Goal: Task Accomplishment & Management: Use online tool/utility

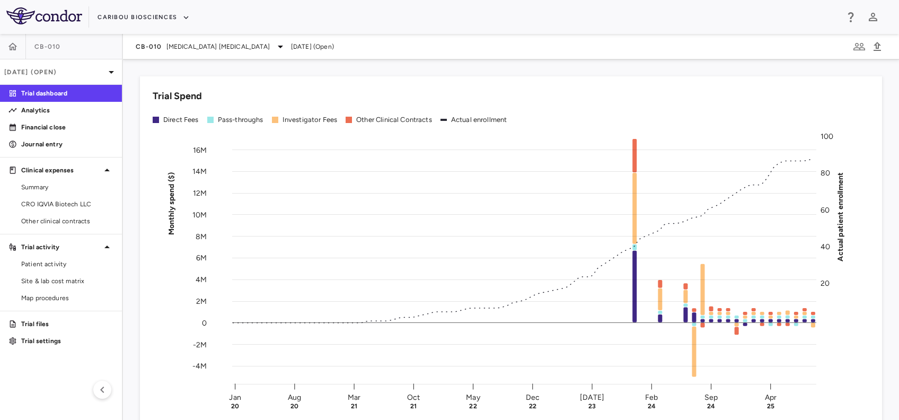
click at [27, 47] on div "CB-010" at bounding box center [61, 46] width 122 height 25
click at [14, 51] on icon "button" at bounding box center [12, 46] width 11 height 11
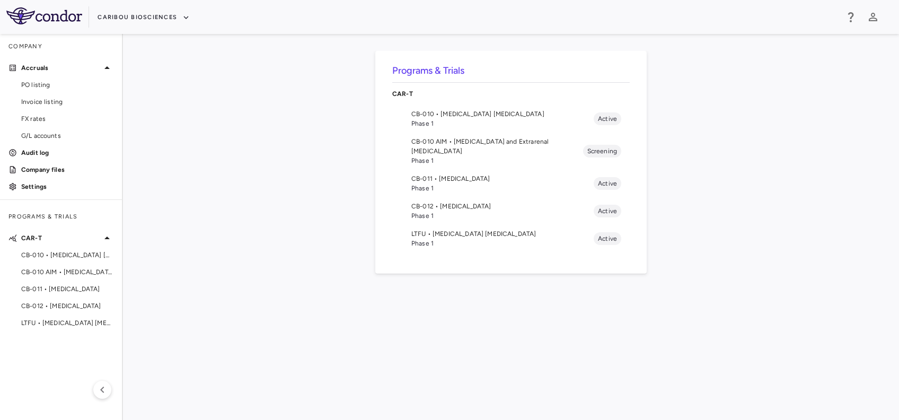
click at [268, 178] on div "Programs & Trials CAR-T CB-010 • B Cell Non-Hodgkin's Lymphoma Phase 1 Active C…" at bounding box center [511, 227] width 742 height 352
click at [64, 106] on span "Invoice listing" at bounding box center [67, 102] width 92 height 10
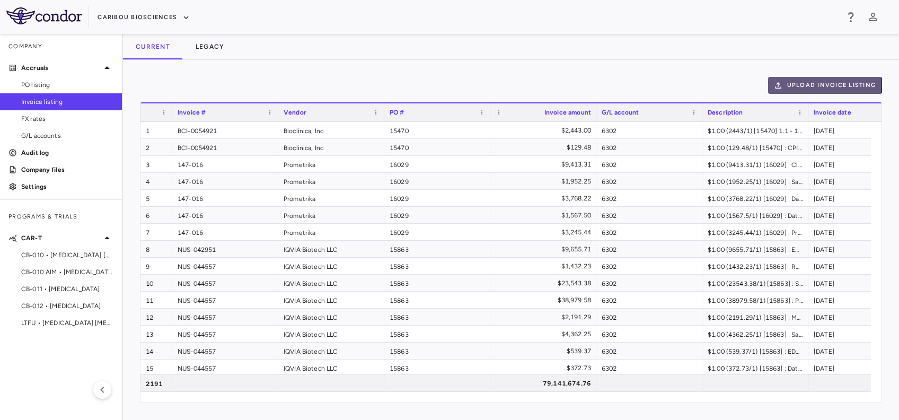
click at [808, 85] on button "Upload invoice listing" at bounding box center [825, 85] width 115 height 17
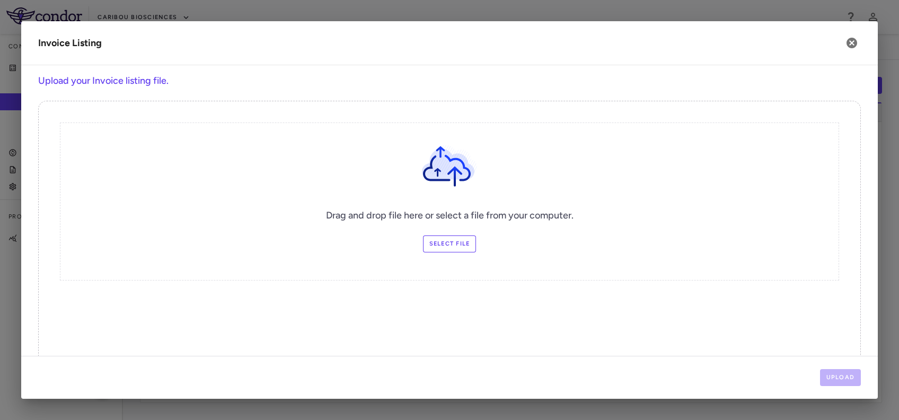
click at [426, 247] on label "Select file" at bounding box center [450, 243] width 54 height 17
click at [0, 0] on input "Select file" at bounding box center [0, 0] width 0 height 0
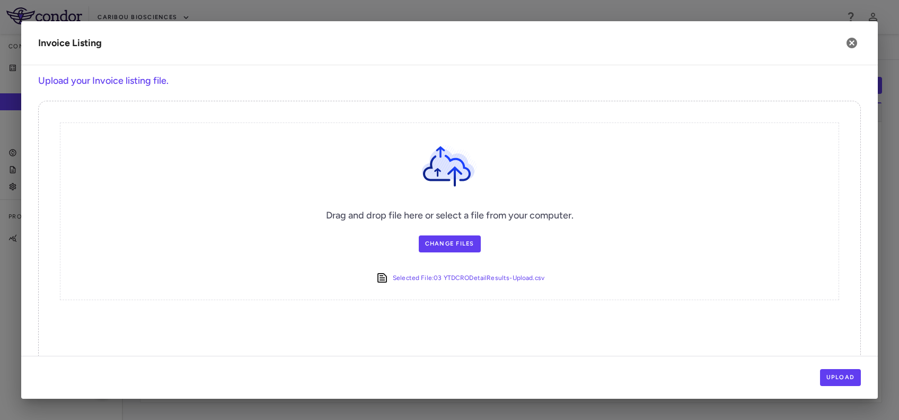
click at [840, 386] on div "Upload" at bounding box center [449, 377] width 857 height 43
click at [840, 378] on button "Upload" at bounding box center [840, 377] width 41 height 17
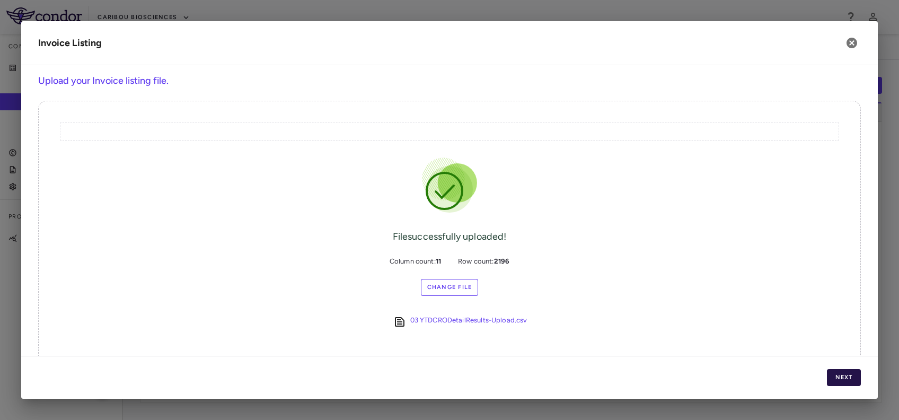
click at [844, 374] on button "Next" at bounding box center [844, 377] width 34 height 17
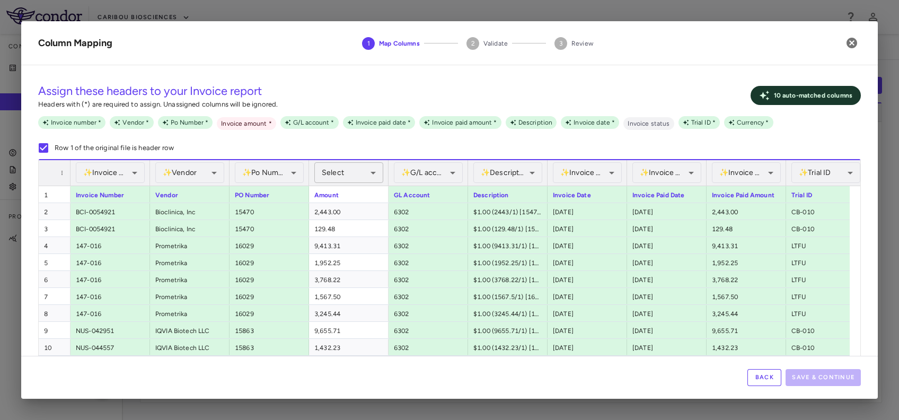
click at [340, 173] on span "Select" at bounding box center [333, 172] width 22 height 9
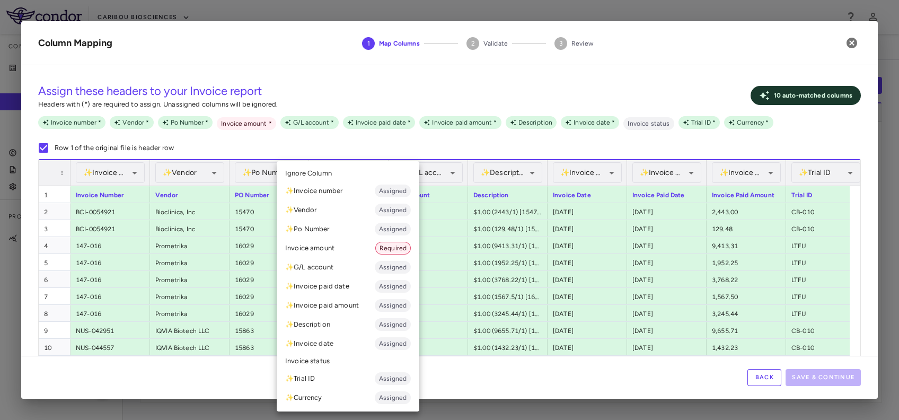
click at [324, 251] on li "Invoice amount Required" at bounding box center [348, 248] width 143 height 19
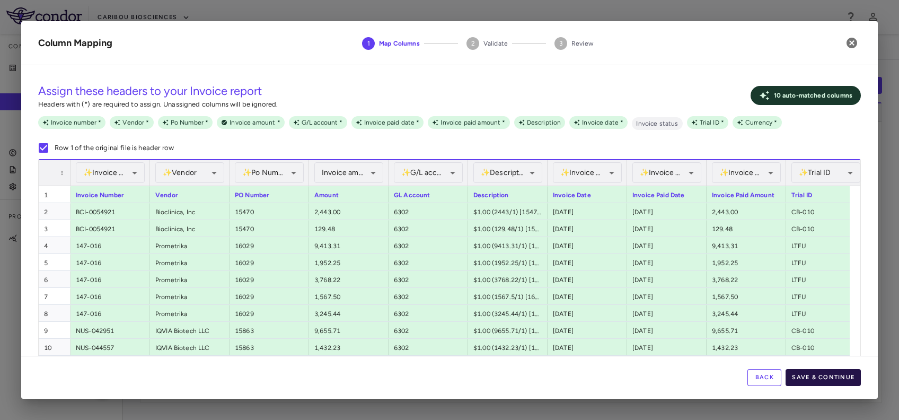
click at [813, 378] on button "Save & Continue" at bounding box center [823, 377] width 75 height 17
click at [405, 77] on div "Assign these headers to your Invoice report Headers with (*) are required to as…" at bounding box center [449, 116] width 823 height 85
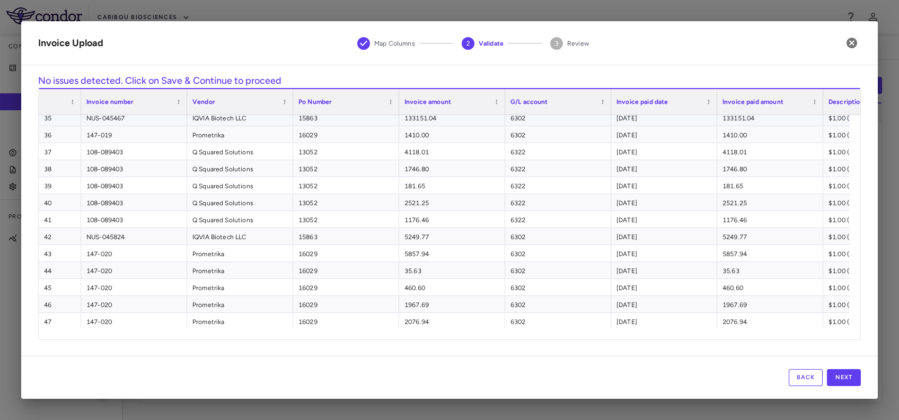
scroll to position [848, 0]
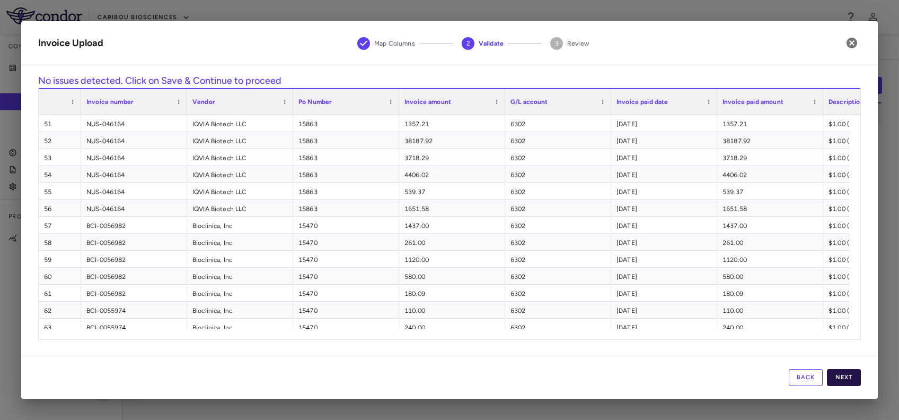
click at [836, 381] on button "Next" at bounding box center [844, 377] width 34 height 17
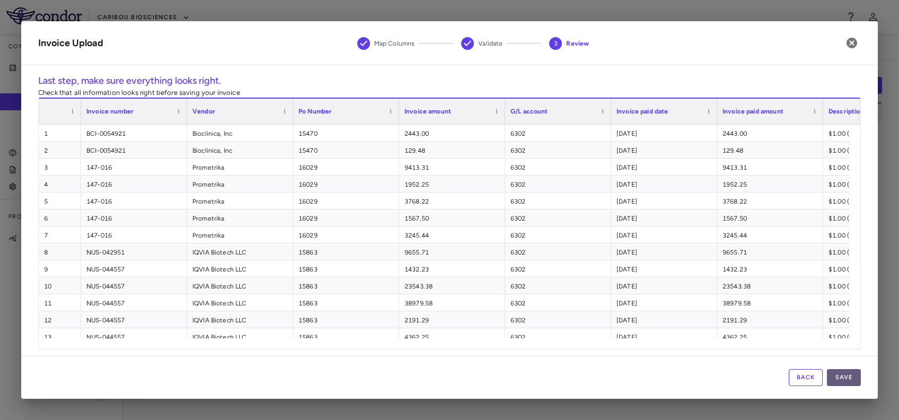
click at [848, 369] on button "Save" at bounding box center [844, 377] width 34 height 17
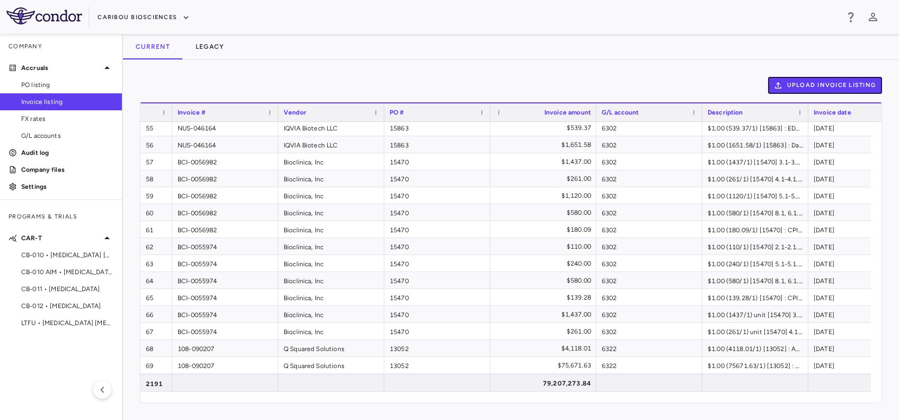
scroll to position [1414, 0]
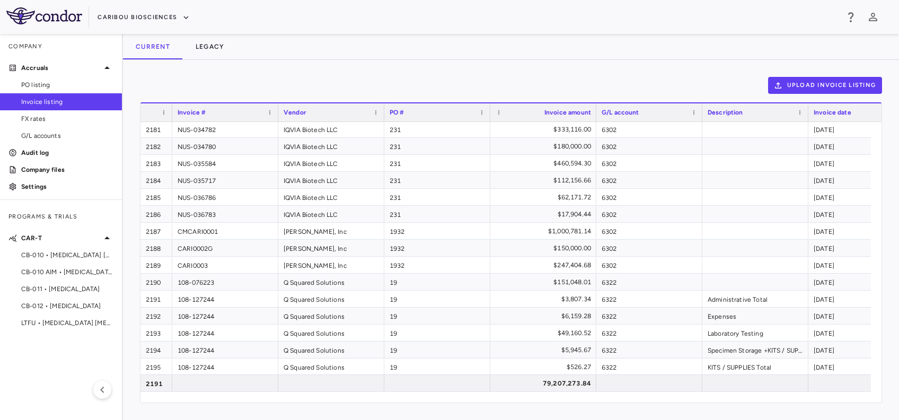
drag, startPoint x: 450, startPoint y: 54, endPoint x: 469, endPoint y: 51, distance: 18.7
click at [450, 54] on div "Current Legacy" at bounding box center [511, 46] width 776 height 25
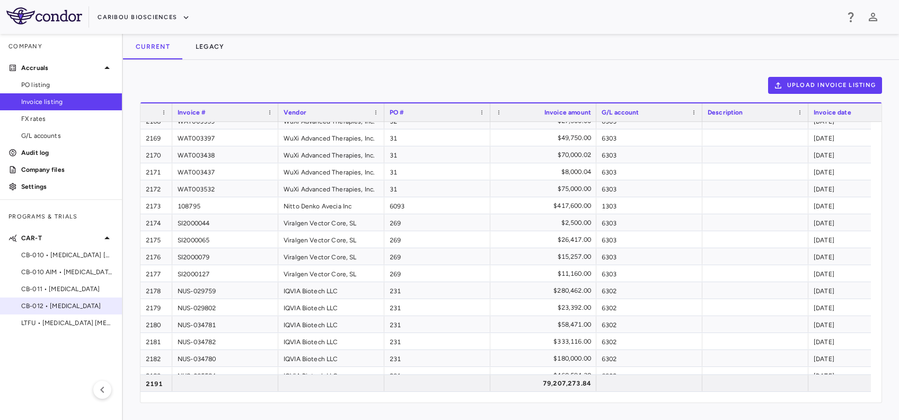
click at [59, 303] on span "CB-012 • Acute Myeloid Leukemia" at bounding box center [67, 306] width 92 height 10
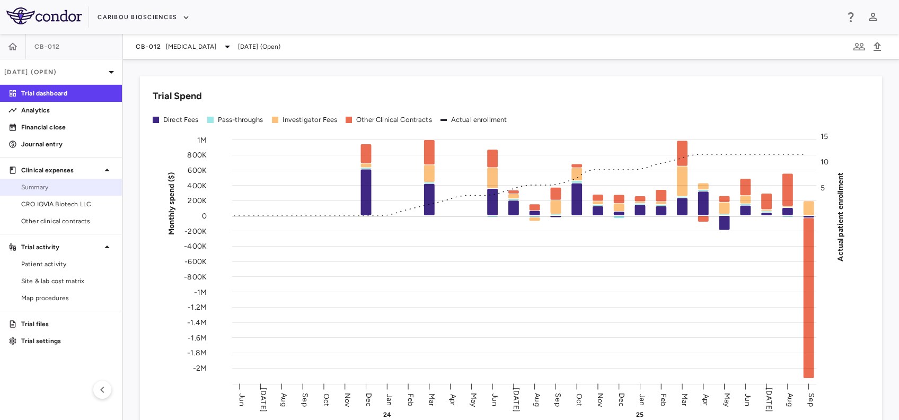
click at [48, 191] on span "Summary" at bounding box center [67, 187] width 92 height 10
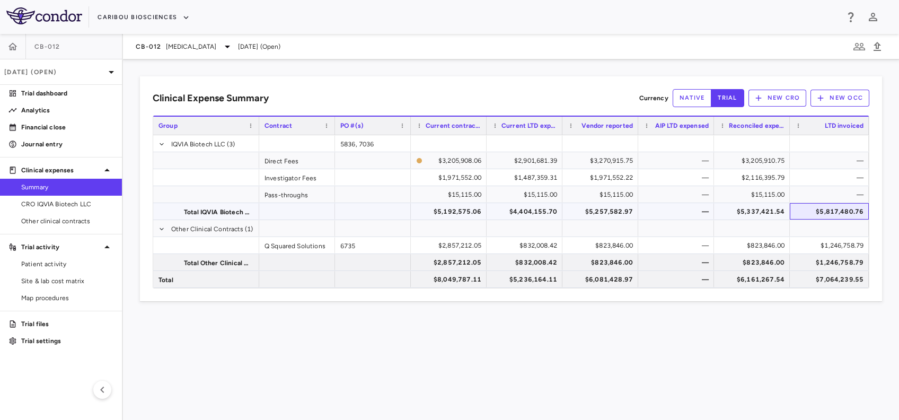
drag, startPoint x: 853, startPoint y: 204, endPoint x: 824, endPoint y: 214, distance: 31.0
click at [853, 204] on div "$5,817,480.76" at bounding box center [832, 211] width 64 height 17
click at [704, 330] on div "Clinical Expense Summary Currency native trial New CRO New OCC Press SPACE to d…" at bounding box center [511, 239] width 776 height 361
click at [148, 53] on div "CB-012 Acute Myeloid Leukemia Sep 2025 (Open)" at bounding box center [511, 46] width 776 height 25
click at [152, 53] on div "CB-012 Acute Myeloid Leukemia Sep 2025 (Open)" at bounding box center [511, 46] width 776 height 25
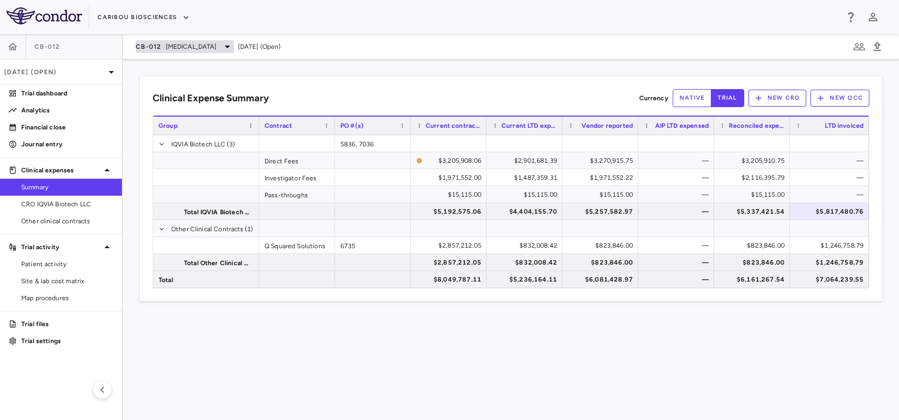
click at [160, 50] on span "CB-012" at bounding box center [149, 46] width 26 height 8
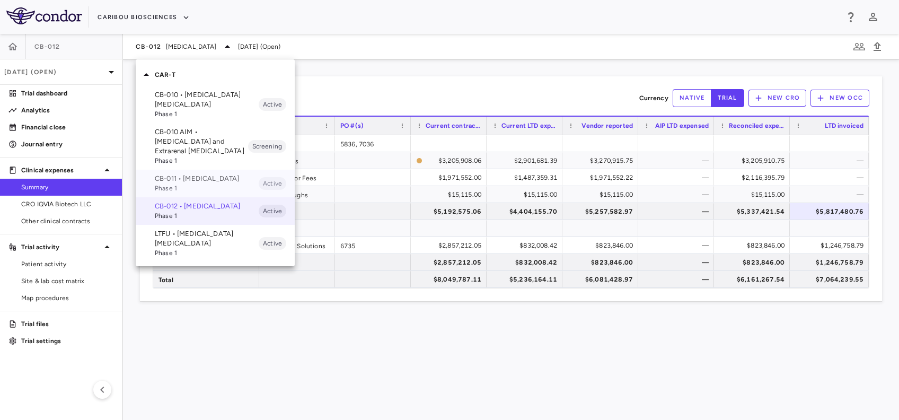
click at [178, 187] on span "Phase 1" at bounding box center [207, 188] width 104 height 10
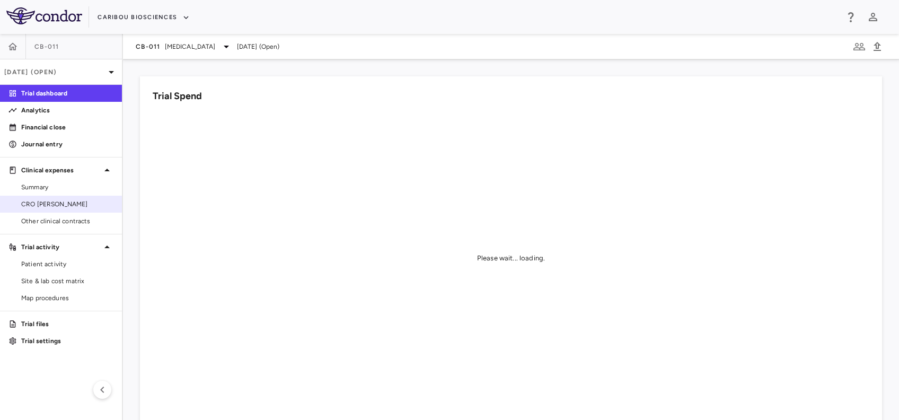
drag, startPoint x: 47, startPoint y: 214, endPoint x: 47, endPoint y: 208, distance: 5.8
click at [47, 214] on link "Other clinical contracts" at bounding box center [61, 221] width 122 height 16
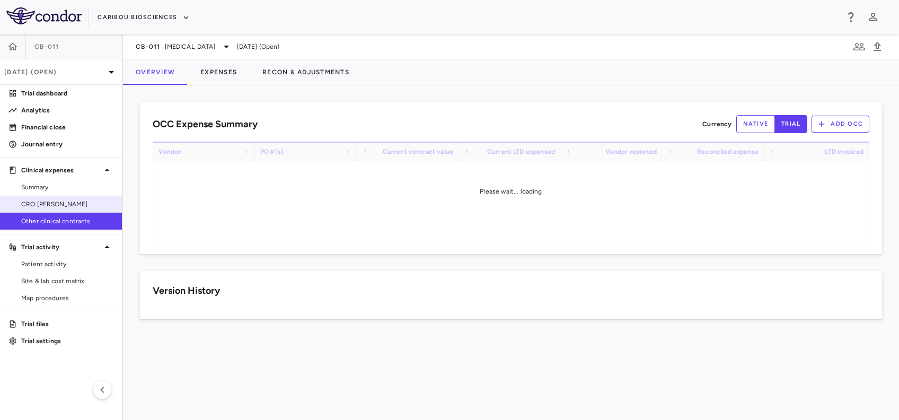
click at [58, 196] on link "CRO Kapadi" at bounding box center [61, 204] width 122 height 16
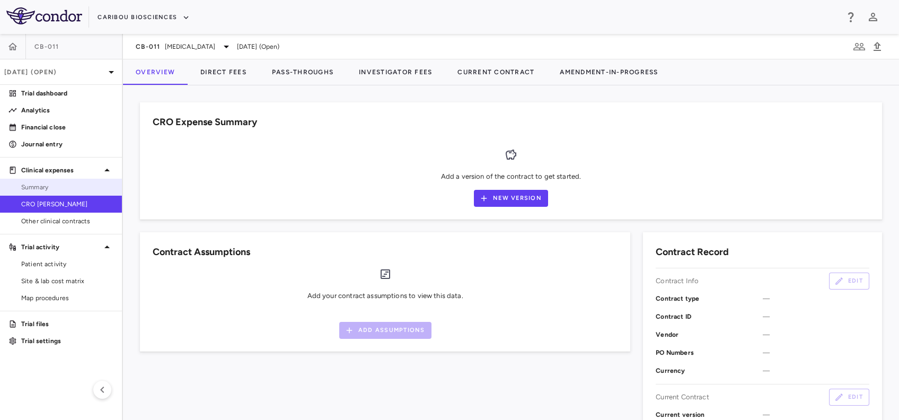
click at [61, 186] on span "Summary" at bounding box center [67, 187] width 92 height 10
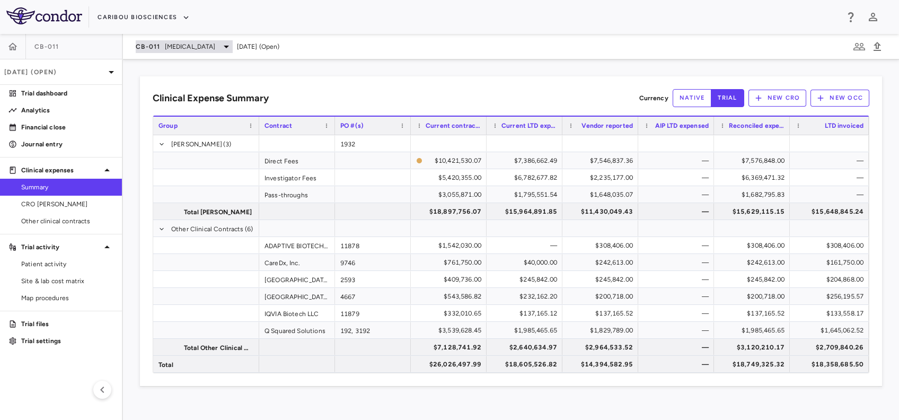
click at [168, 49] on span "Multiple Myeloma" at bounding box center [190, 47] width 51 height 10
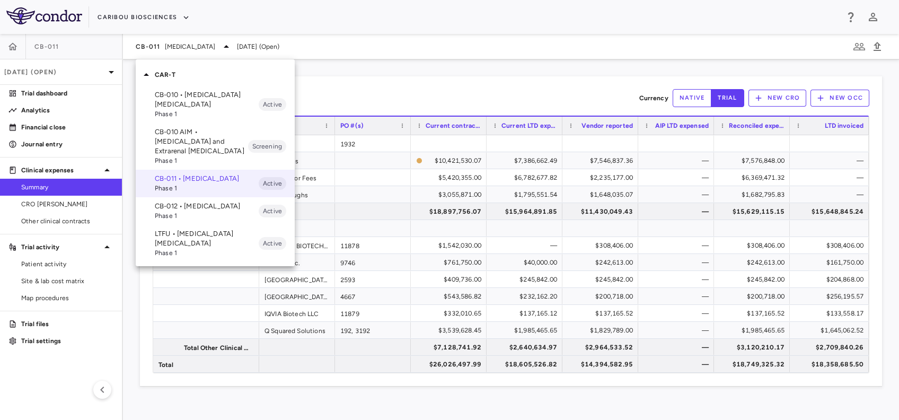
click at [179, 248] on p "LTFU • B Cell Non-Hodgkin's Lymphoma" at bounding box center [207, 238] width 104 height 19
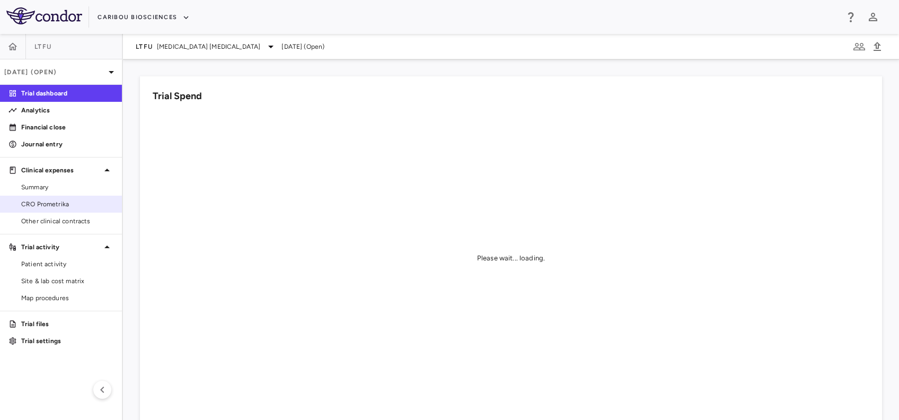
drag, startPoint x: 39, startPoint y: 204, endPoint x: 109, endPoint y: 212, distance: 69.9
click at [40, 204] on span "CRO Prometrika" at bounding box center [67, 204] width 92 height 10
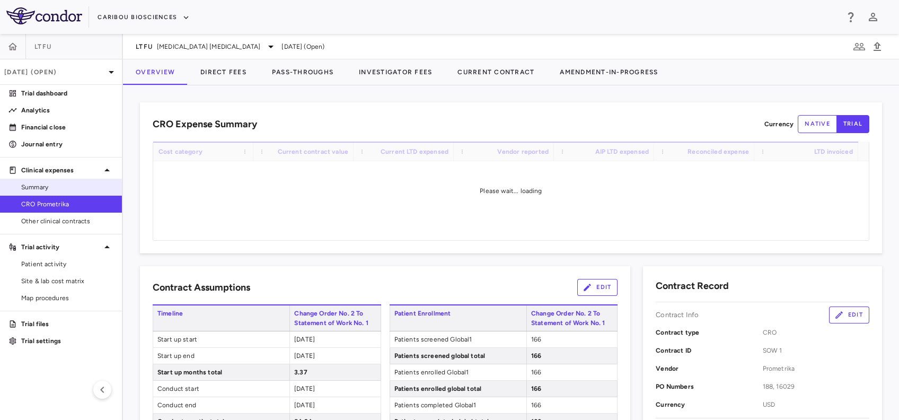
click at [79, 188] on span "Summary" at bounding box center [67, 187] width 92 height 10
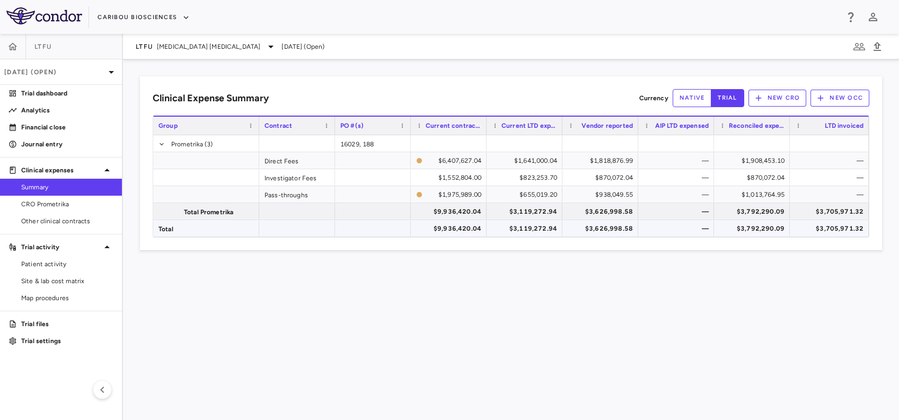
click at [838, 229] on div "$3,705,971.32" at bounding box center [832, 228] width 64 height 17
click at [597, 352] on div "Clinical Expense Summary Currency native trial New CRO New OCC Press SPACE to d…" at bounding box center [511, 239] width 776 height 361
click at [549, 324] on div "Clinical Expense Summary Currency native trial New CRO New OCC Press SPACE to d…" at bounding box center [511, 239] width 776 height 361
click at [573, 318] on div "Clinical Expense Summary Currency native trial New CRO New OCC Press SPACE to d…" at bounding box center [511, 239] width 776 height 361
drag, startPoint x: 573, startPoint y: 318, endPoint x: 358, endPoint y: 186, distance: 252.1
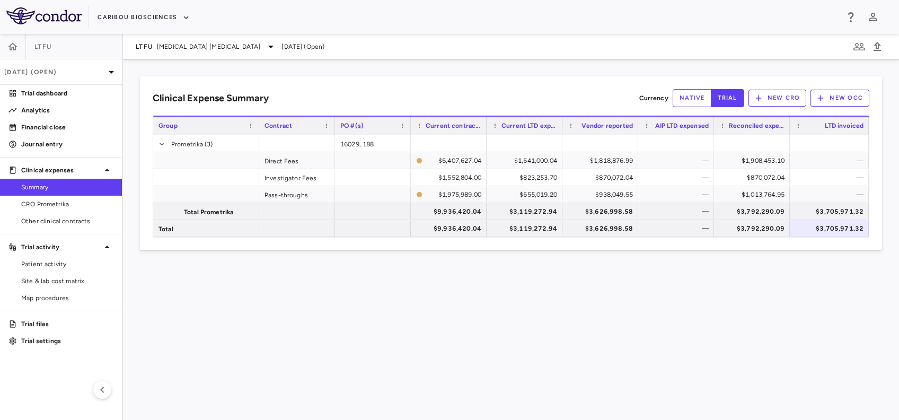
click at [573, 318] on div "Clinical Expense Summary Currency native trial New CRO New OCC Press SPACE to d…" at bounding box center [511, 239] width 776 height 361
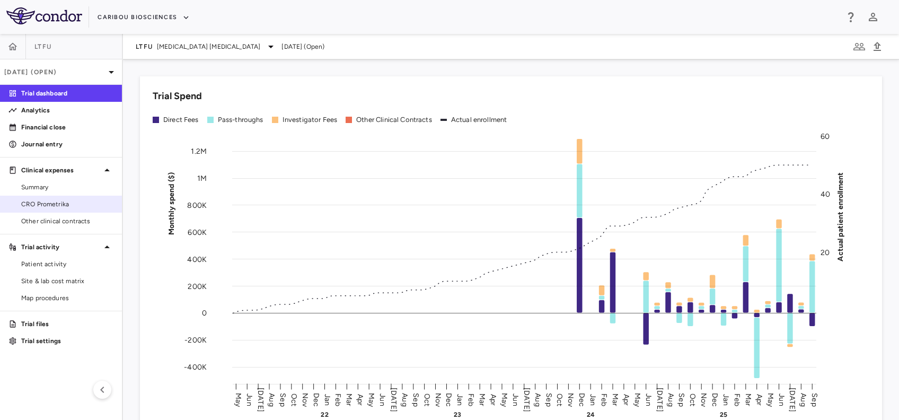
click at [44, 202] on span "CRO Prometrika" at bounding box center [67, 204] width 92 height 10
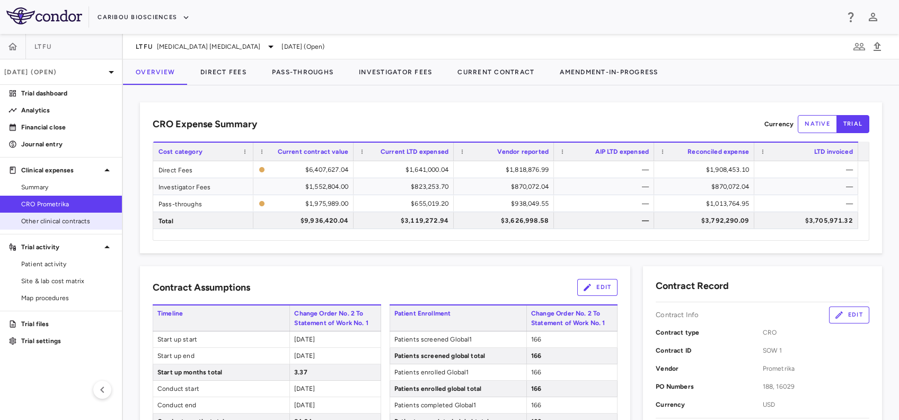
click at [51, 221] on span "Other clinical contracts" at bounding box center [67, 221] width 92 height 10
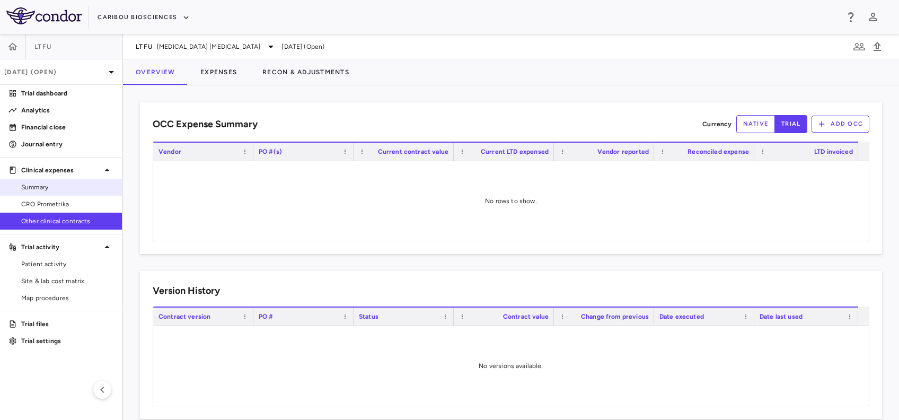
drag, startPoint x: 50, startPoint y: 200, endPoint x: 52, endPoint y: 192, distance: 7.9
click at [50, 200] on span "CRO Prometrika" at bounding box center [67, 204] width 92 height 10
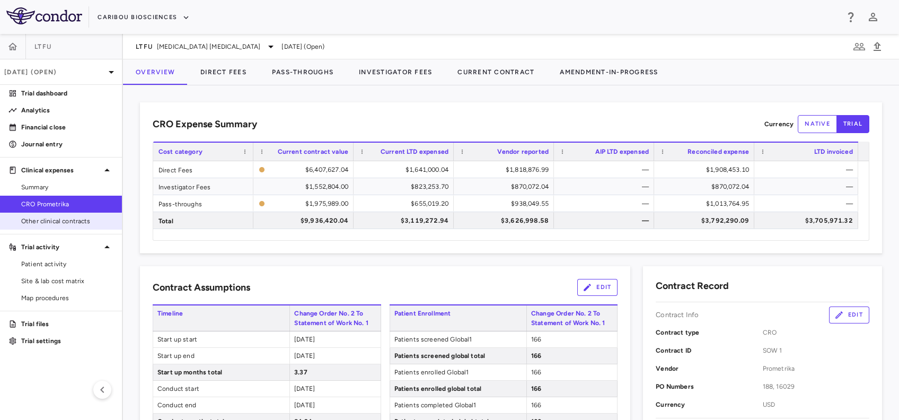
click at [66, 229] on link "Other clinical contracts" at bounding box center [61, 221] width 122 height 16
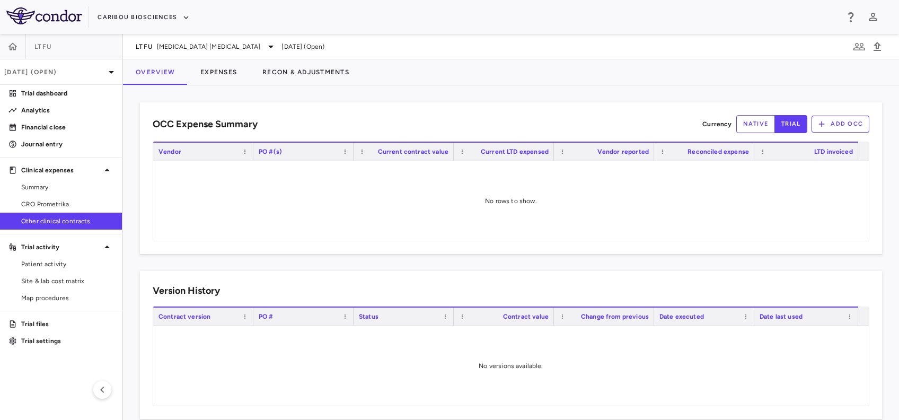
click at [139, 33] on div "Caribou Biosciences" at bounding box center [449, 17] width 899 height 34
click at [140, 43] on span "LTFU" at bounding box center [144, 46] width 17 height 8
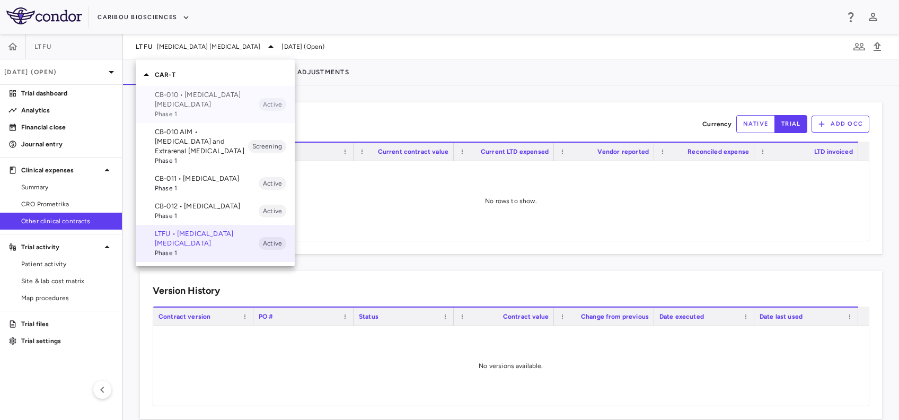
click at [205, 102] on p "CB-010 • B Cell Non-Hodgkin's Lymphoma" at bounding box center [207, 99] width 104 height 19
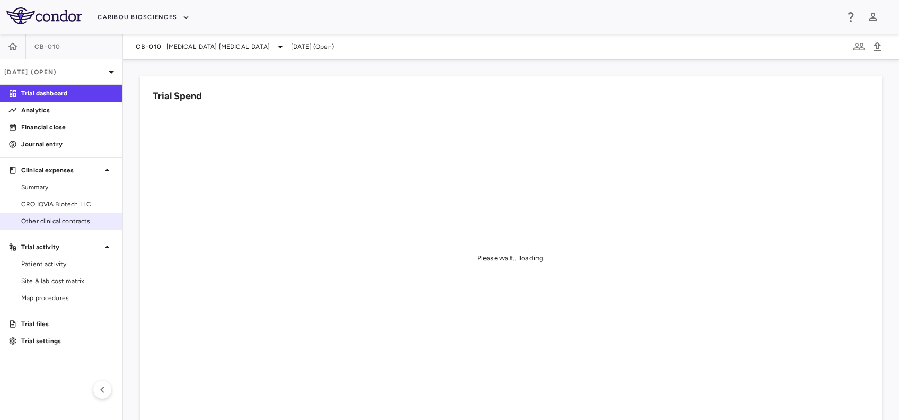
click at [75, 221] on span "Other clinical contracts" at bounding box center [67, 221] width 92 height 10
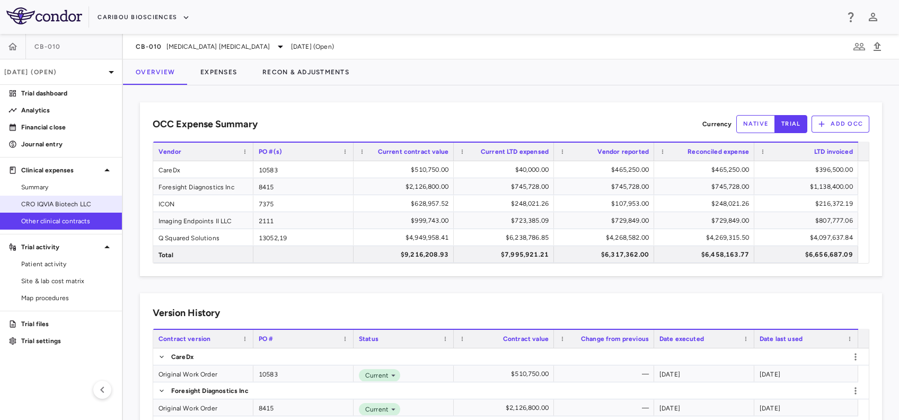
click at [38, 200] on span "CRO IQVIA Biotech LLC" at bounding box center [67, 204] width 92 height 10
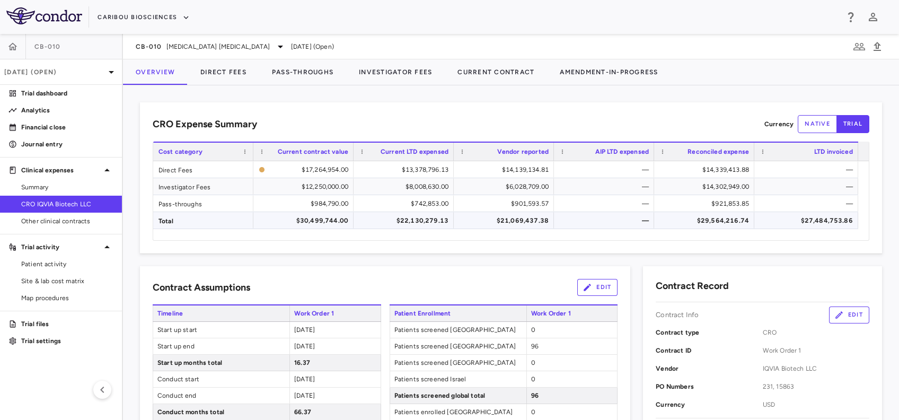
click at [826, 214] on div "$27,484,753.86" at bounding box center [808, 220] width 89 height 17
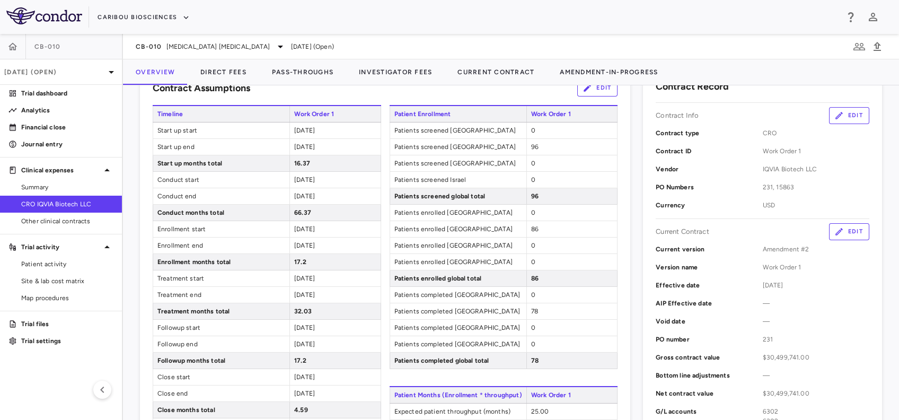
scroll to position [212, 0]
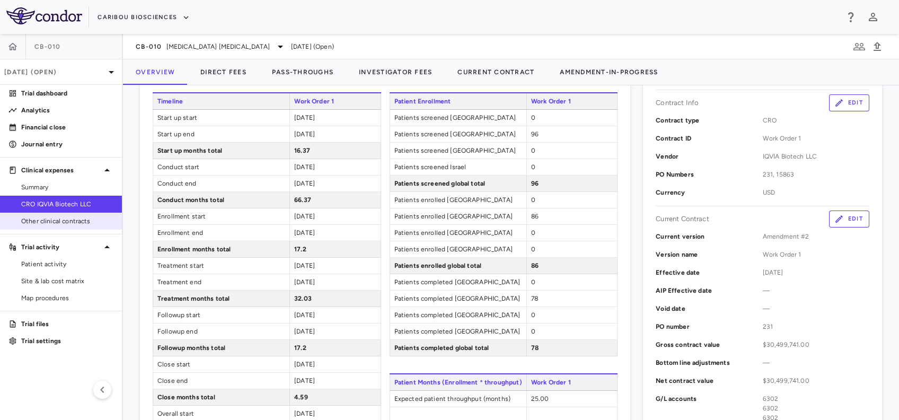
click at [42, 215] on link "Other clinical contracts" at bounding box center [61, 221] width 122 height 16
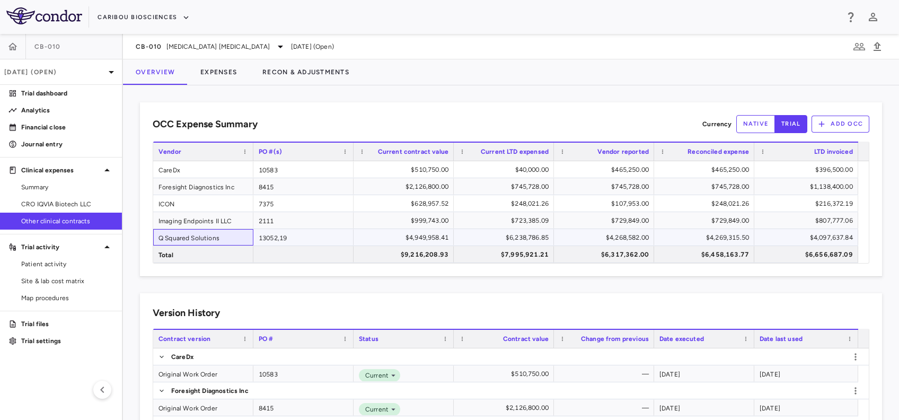
click at [192, 238] on div "Q Squared Solutions" at bounding box center [203, 237] width 100 height 16
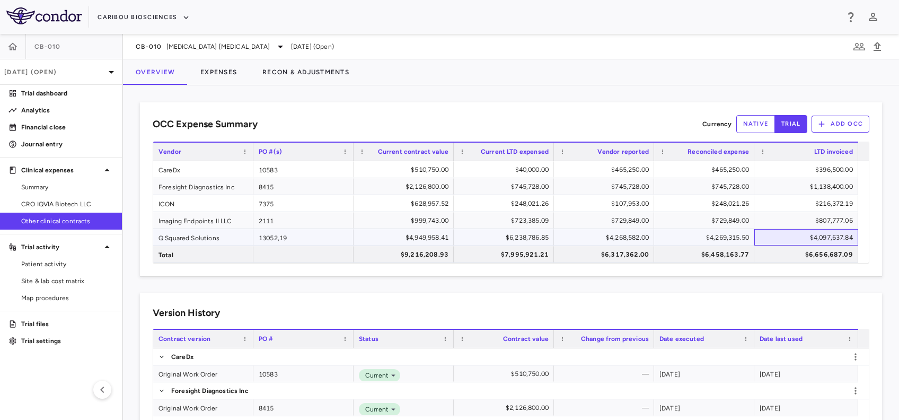
click at [789, 235] on div "$4,097,637.84" at bounding box center [808, 237] width 89 height 17
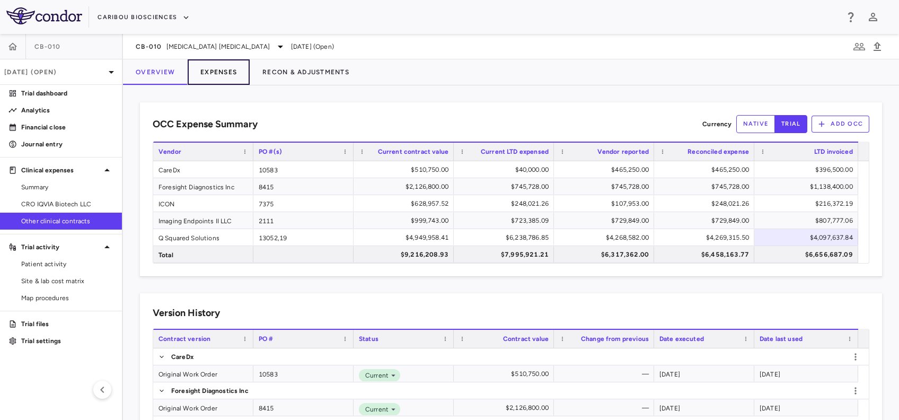
click at [215, 69] on button "Expenses" at bounding box center [219, 71] width 62 height 25
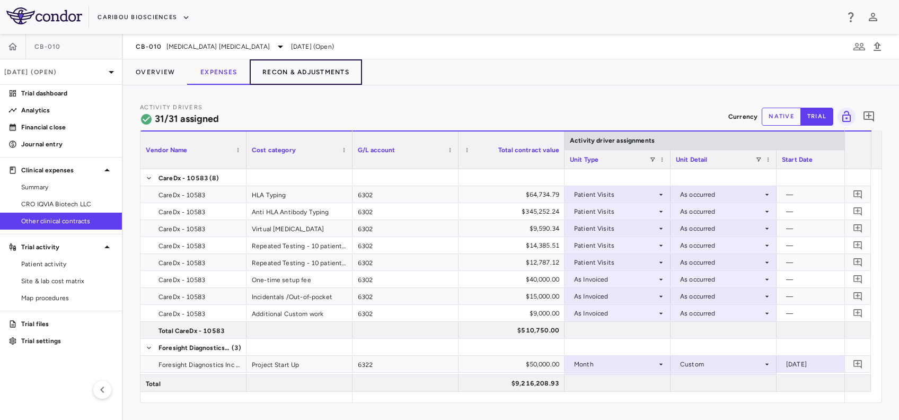
click at [302, 70] on button "Recon & Adjustments" at bounding box center [306, 71] width 112 height 25
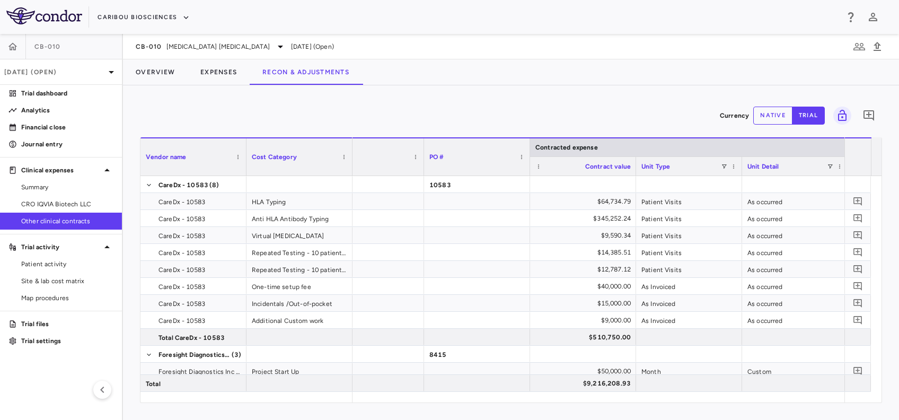
scroll to position [0, 151]
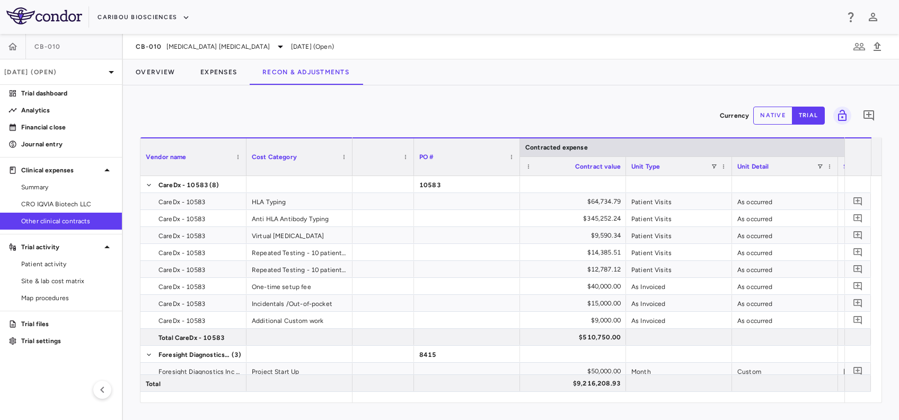
click at [780, 111] on button "native" at bounding box center [773, 116] width 39 height 18
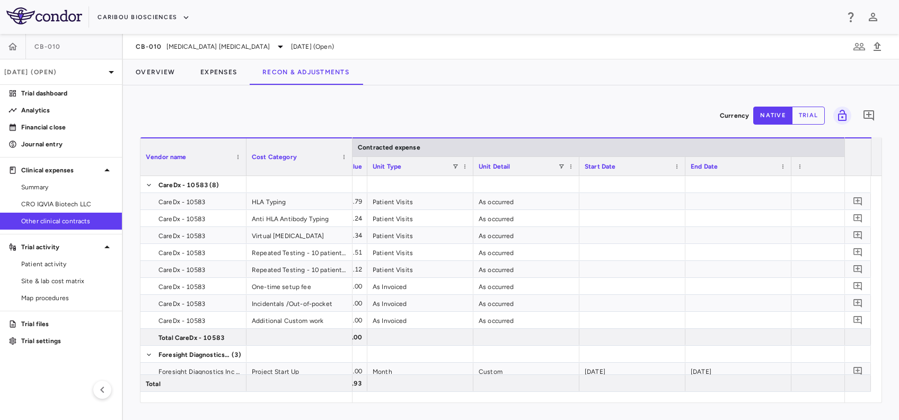
scroll to position [0, 0]
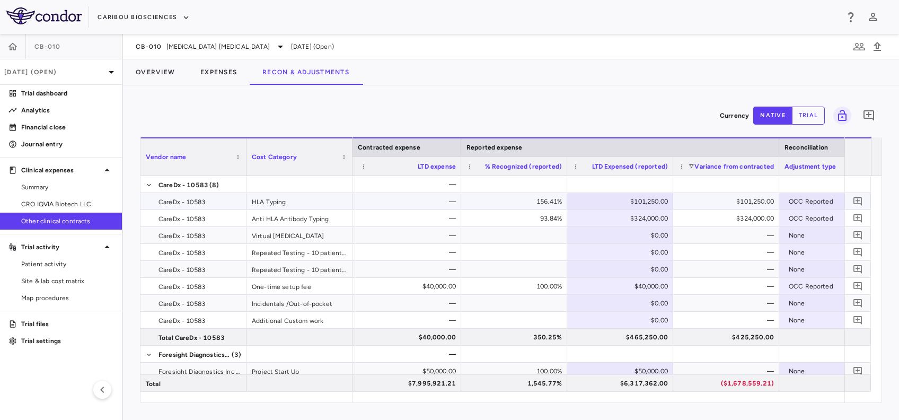
click at [531, 198] on div "156.41%" at bounding box center [516, 201] width 91 height 17
drag, startPoint x: 154, startPoint y: 73, endPoint x: 4, endPoint y: 118, distance: 156.2
click at [154, 73] on button "Overview" at bounding box center [155, 71] width 65 height 25
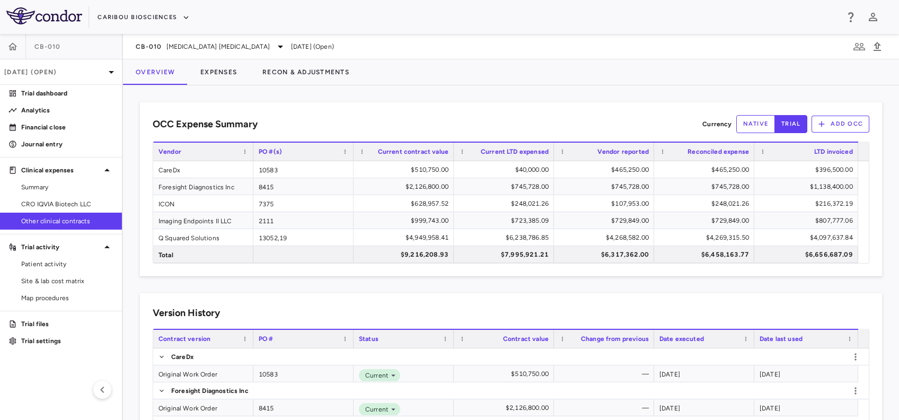
click at [407, 155] on div "Current contract value" at bounding box center [409, 151] width 80 height 13
click at [407, 162] on div "$510,750.00" at bounding box center [405, 169] width 85 height 17
click at [392, 142] on div "Current contract value 1" at bounding box center [404, 151] width 100 height 19
click at [395, 148] on span "Current contract value" at bounding box center [413, 151] width 71 height 7
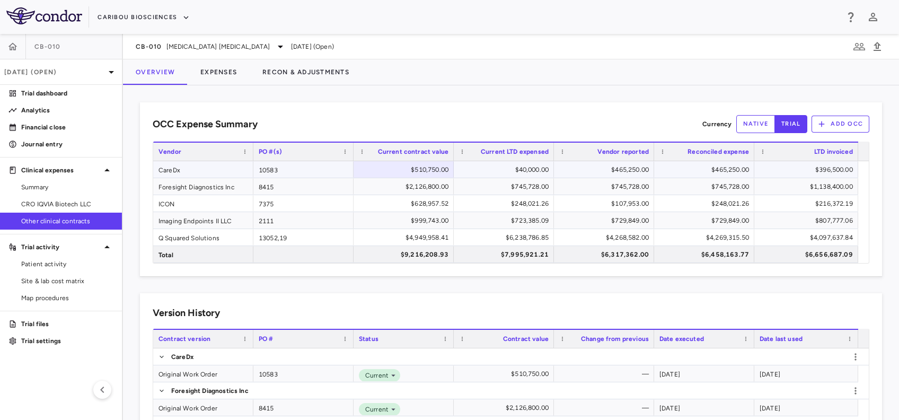
click at [488, 165] on div "$40,000.00" at bounding box center [505, 169] width 85 height 17
click at [593, 167] on div "$465,250.00" at bounding box center [606, 169] width 85 height 17
